Goal: Check status: Check status

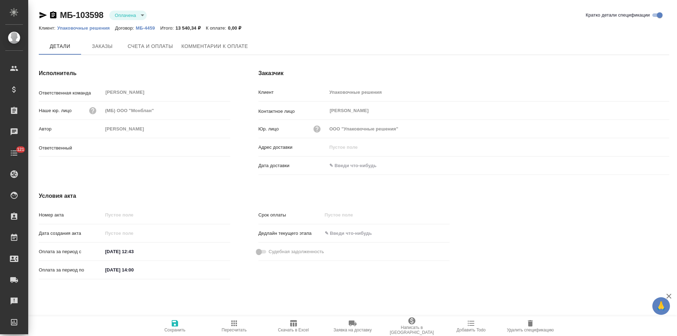
type input "Голубев Дмитрий"
click at [103, 47] on span "Заказы" at bounding box center [102, 46] width 34 height 9
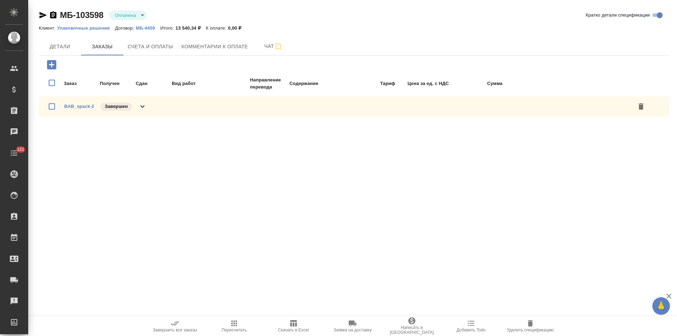
click at [144, 108] on icon at bounding box center [142, 106] width 8 height 8
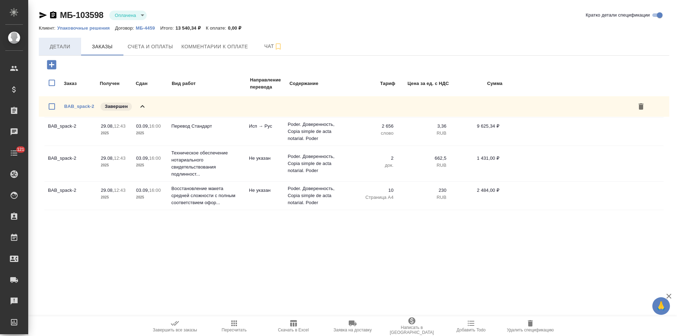
click at [66, 45] on span "Детали" at bounding box center [60, 46] width 34 height 9
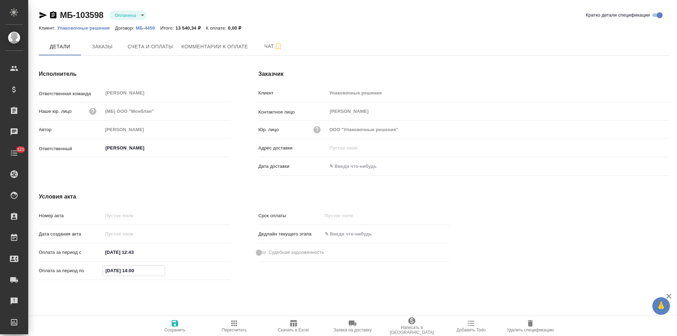
click at [110, 272] on input "01.09.2025 14:00" at bounding box center [134, 270] width 62 height 10
type input "03.09.2025 14:00"
click at [174, 324] on icon "button" at bounding box center [175, 323] width 6 height 6
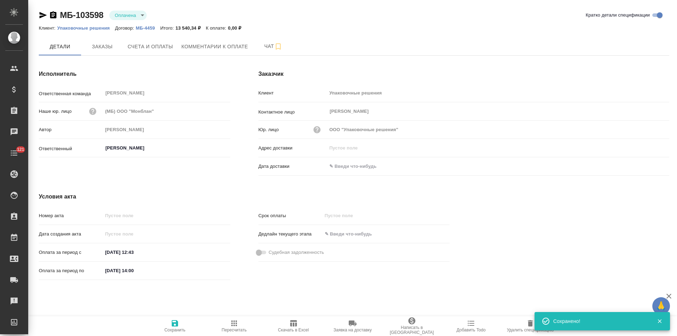
click at [54, 17] on icon "button" at bounding box center [53, 15] width 8 height 8
click at [148, 52] on button "Счета и оплаты" at bounding box center [150, 47] width 54 height 18
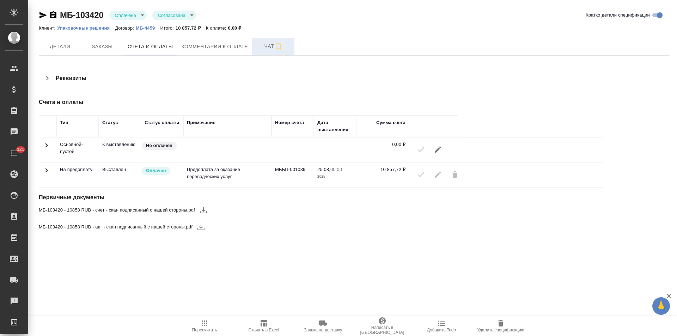
click at [258, 49] on span "Чат" at bounding box center [273, 46] width 34 height 9
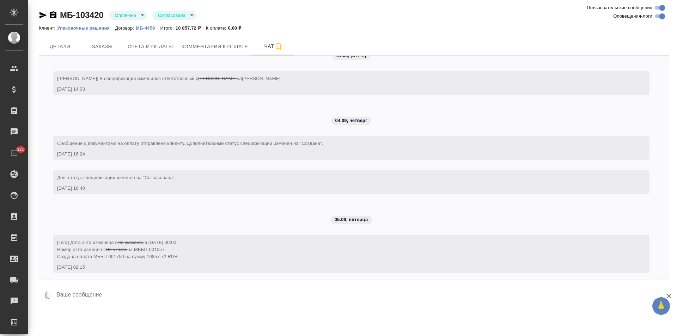
scroll to position [118, 0]
